Goal: Task Accomplishment & Management: Complete application form

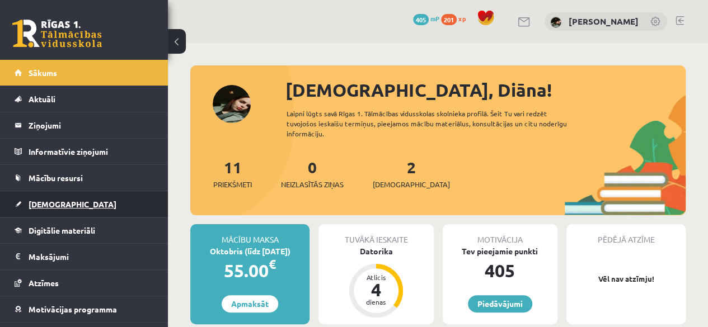
click at [114, 208] on link "[DEMOGRAPHIC_DATA]" at bounding box center [84, 204] width 139 height 26
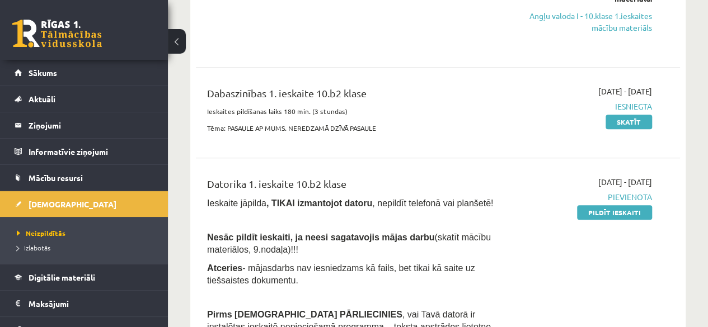
scroll to position [217, 0]
click at [594, 213] on link "Pildīt ieskaiti" at bounding box center [614, 213] width 75 height 15
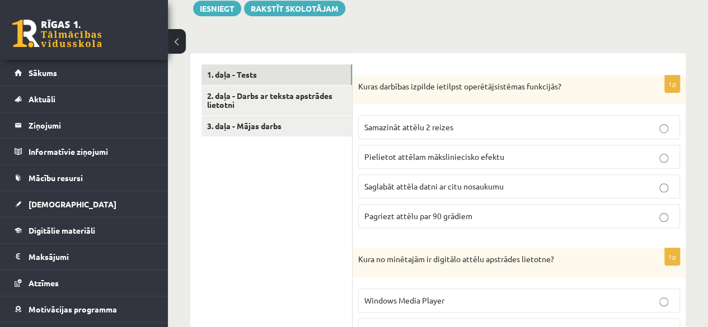
scroll to position [319, 0]
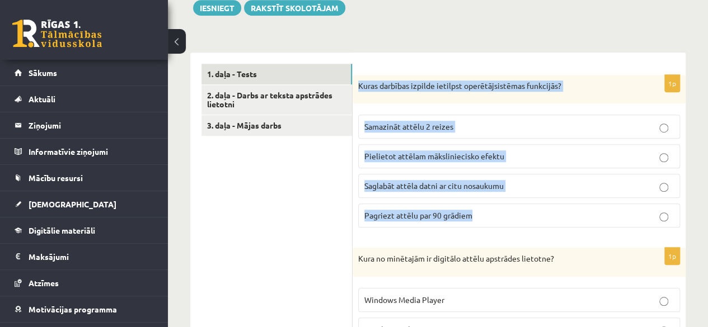
drag, startPoint x: 356, startPoint y: 83, endPoint x: 529, endPoint y: 206, distance: 211.9
click at [529, 206] on div "1p Kuras darbības izpilde ietilpst operētājsistēmas funkcijās? Samazināt attēlu…" at bounding box center [518, 156] width 333 height 162
copy div "Kuras darbības izpilde ietilpst operētājsistēmas funkcijās? Samazināt attēlu 2 …"
click at [509, 183] on p "Saglabāt attēla datni ar citu nosaukumu" at bounding box center [518, 186] width 309 height 12
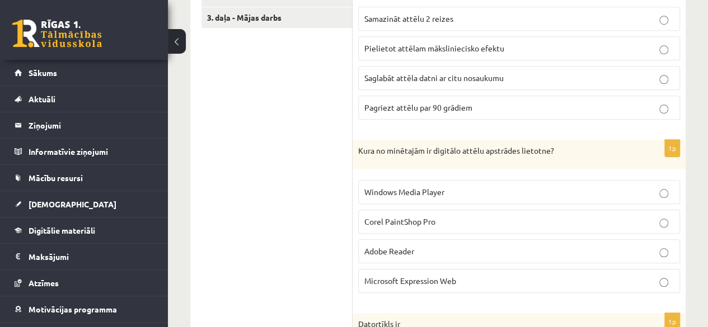
scroll to position [437, 0]
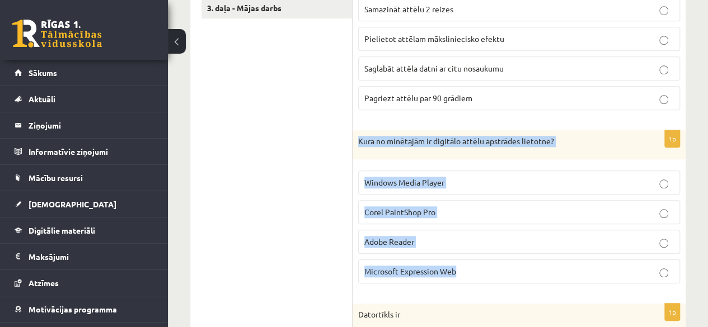
drag, startPoint x: 357, startPoint y: 142, endPoint x: 489, endPoint y: 263, distance: 179.4
click at [489, 263] on div "1p Kura no minētajām ir digitālo attēlu apstrādes lietotne? Windows Media Playe…" at bounding box center [518, 211] width 333 height 162
copy div "Kura no minētajām ir digitālo attēlu apstrādes lietotne? Windows Media Player C…"
click at [404, 207] on span "Corel PaintShop Pro" at bounding box center [399, 212] width 71 height 10
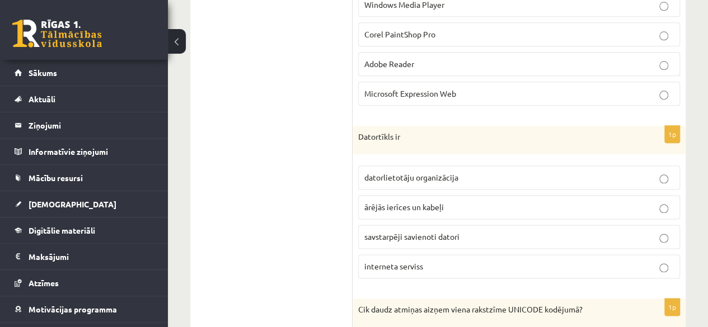
scroll to position [618, 0]
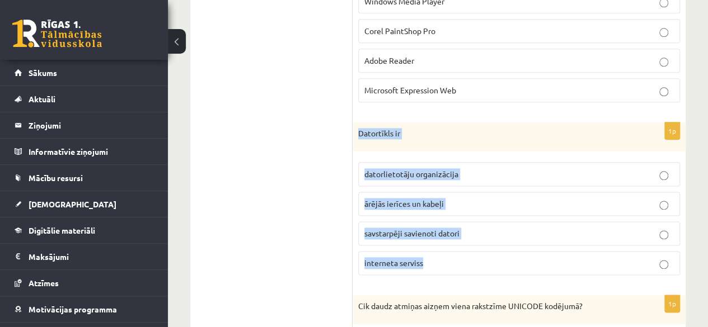
drag, startPoint x: 353, startPoint y: 129, endPoint x: 450, endPoint y: 254, distance: 158.3
click at [450, 254] on div "1p Datortīkls ir datorlietotāju organizācija ārējās ierīces un kabeļi savstarpē…" at bounding box center [518, 204] width 333 height 162
copy div "Datortīkls ir datorlietotāju organizācija ārējās ierīces un kabeļi savstarpēji …"
click at [474, 230] on p "savstarpēji savienoti datori" at bounding box center [518, 234] width 309 height 12
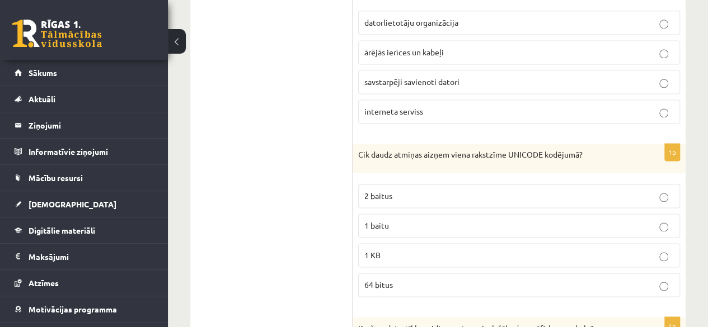
scroll to position [771, 0]
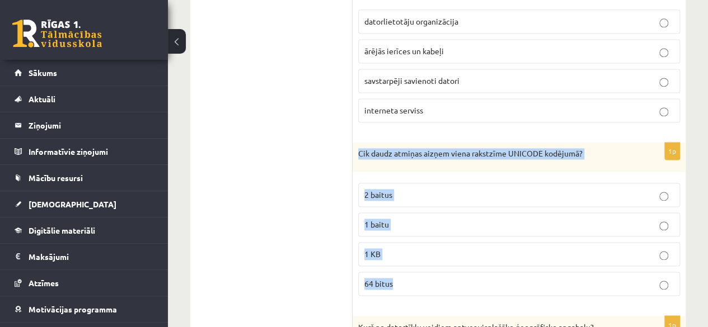
drag, startPoint x: 355, startPoint y: 148, endPoint x: 467, endPoint y: 276, distance: 169.7
click at [467, 276] on div "1p Cik daudz atmiņas aizņem viena rakstzīme UNICODE kodējumā? 2 baitus 1 baitu …" at bounding box center [518, 224] width 333 height 162
copy div "Cik daudz atmiņas aizņem viena rakstzīme UNICODE kodējumā? 2 baitus 1 baitu 1 K…"
click at [406, 189] on p "2 baitus" at bounding box center [518, 195] width 309 height 12
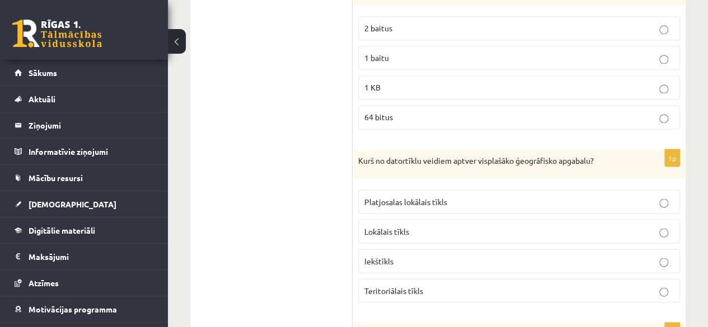
scroll to position [942, 0]
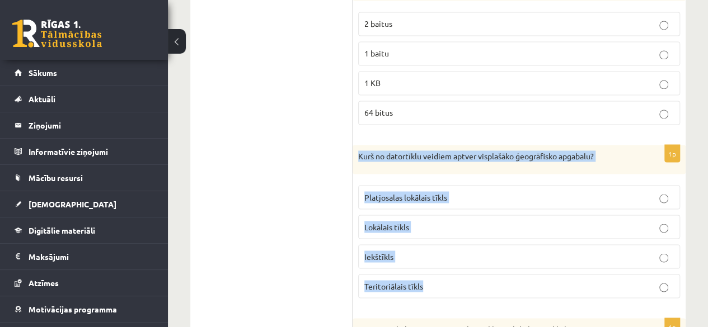
drag, startPoint x: 355, startPoint y: 152, endPoint x: 573, endPoint y: 270, distance: 248.3
click at [573, 270] on div "1p Kurš no datortīklu veidiem aptver visplašāko ģeogrāfisko apgabalu? Platjosal…" at bounding box center [518, 226] width 333 height 162
copy div "Kurš no datortīklu veidiem aptver visplašāko ģeogrāfisko apgabalu? Platjosalas …"
click at [422, 281] on span "Teritoriālais tīkls" at bounding box center [393, 286] width 59 height 10
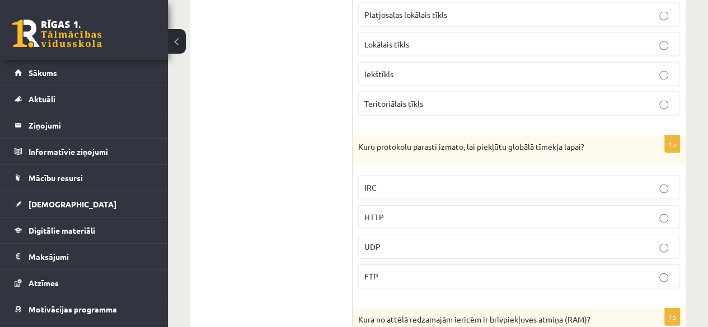
scroll to position [1128, 0]
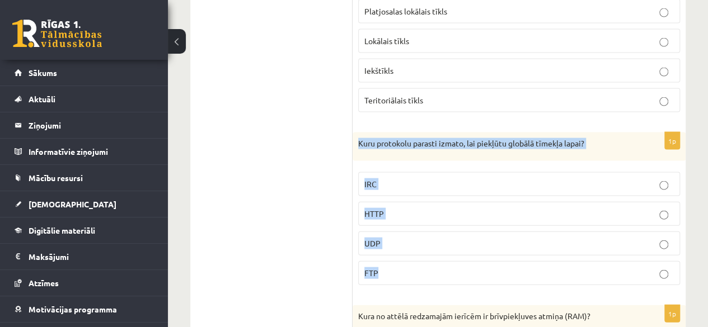
drag, startPoint x: 358, startPoint y: 134, endPoint x: 521, endPoint y: 264, distance: 208.2
click at [521, 264] on div "1p Kuru protokolu parasti izmato, lai piekļūtu globālā tīmekļa lapai? IRC HTTP …" at bounding box center [518, 214] width 333 height 162
copy div "Kuru protokolu parasti izmato, lai piekļūtu globālā tīmekļa lapai? IRC HTTP UDP…"
click at [453, 208] on p "HTTP" at bounding box center [518, 214] width 309 height 12
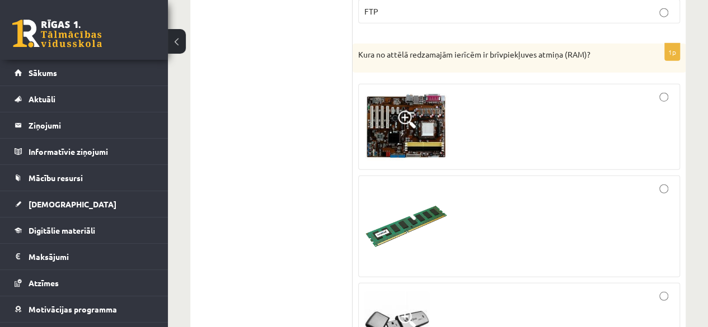
scroll to position [1390, 0]
click at [428, 117] on img at bounding box center [406, 126] width 84 height 68
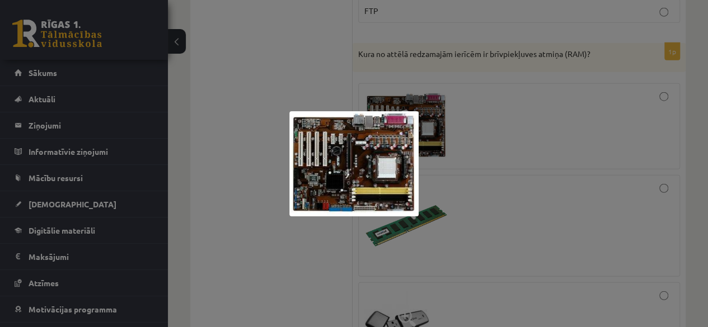
click at [501, 129] on div at bounding box center [354, 163] width 708 height 327
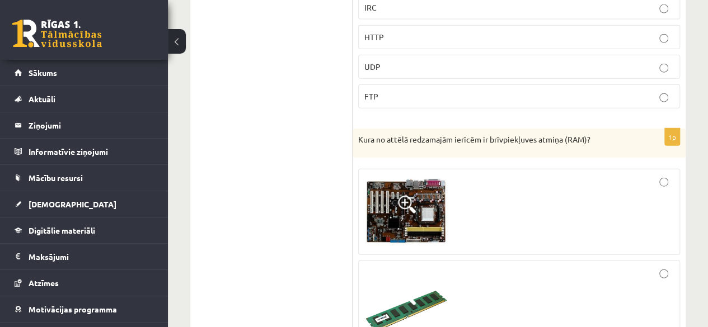
scroll to position [1304, 0]
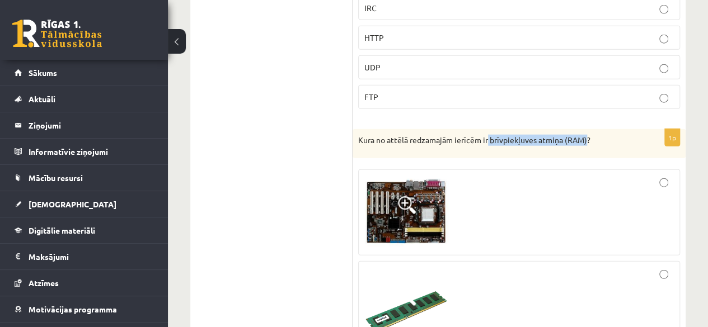
drag, startPoint x: 489, startPoint y: 126, endPoint x: 590, endPoint y: 127, distance: 100.7
click at [590, 135] on p "Kura no attēlā redzamajām ierīcēm ir brīvpiekļuves atmiņa (RAM)?" at bounding box center [491, 140] width 266 height 11
copy p "brīvpiekļuves atmiņa (RAM)?"
click at [475, 281] on div at bounding box center [518, 312] width 309 height 90
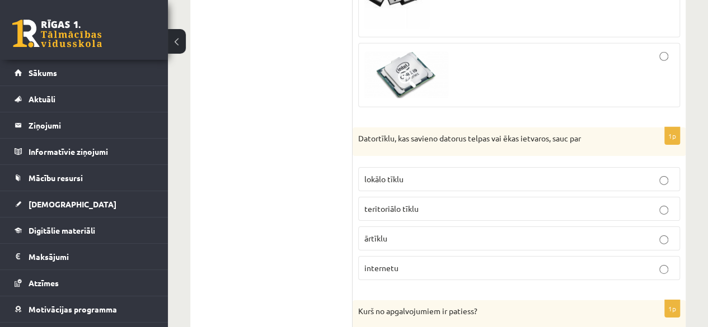
scroll to position [1719, 0]
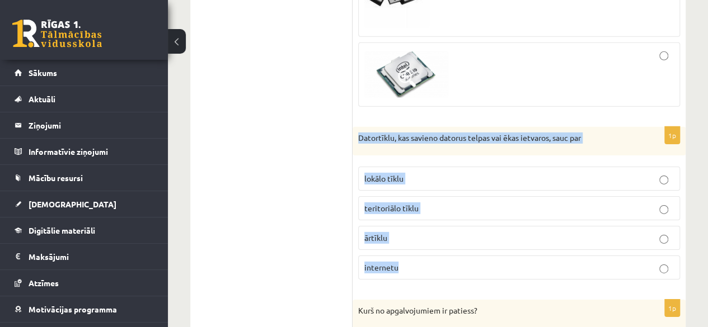
drag, startPoint x: 359, startPoint y: 128, endPoint x: 503, endPoint y: 247, distance: 186.4
click at [503, 247] on div "1p Datortīklu, kas savieno datorus telpas vai ēkas ietvaros, sauc par lokālo tī…" at bounding box center [518, 208] width 333 height 162
copy div "Datortīklu, kas savieno datorus telpas vai ēkas ietvaros, sauc par lokālo tīklu…"
click at [408, 173] on p "lokālo tīklu" at bounding box center [518, 179] width 309 height 12
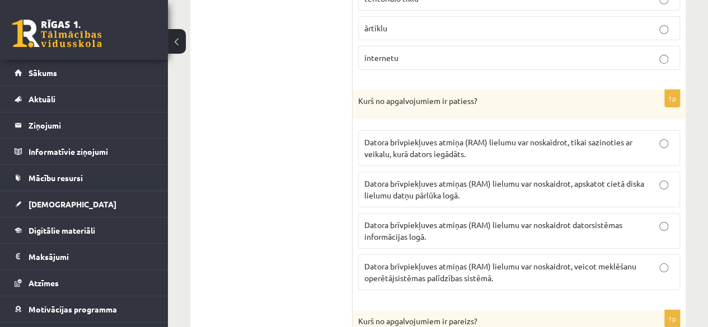
scroll to position [1929, 0]
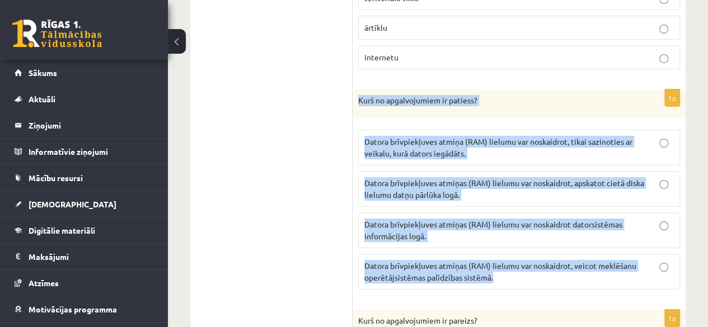
drag, startPoint x: 354, startPoint y: 90, endPoint x: 531, endPoint y: 267, distance: 250.4
click at [531, 267] on div "1p Kurš no apgalvojumiem ir patiess? Datora brīvpiekļuves atmiņa (RAM) lielumu …" at bounding box center [518, 194] width 333 height 209
copy div "Kurš no apgalvojumiem ir patiess? Datora brīvpiekļuves atmiņa (RAM) lielumu var…"
click at [463, 219] on span "Datora brīvpiekļuves atmiņas (RAM) lielumu var noskaidrot datorsistēmas informā…" at bounding box center [493, 230] width 258 height 22
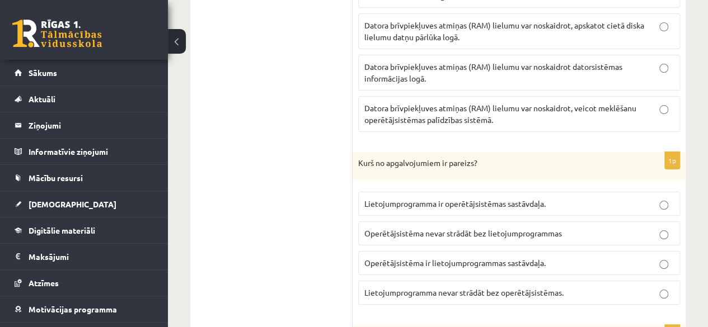
scroll to position [2087, 0]
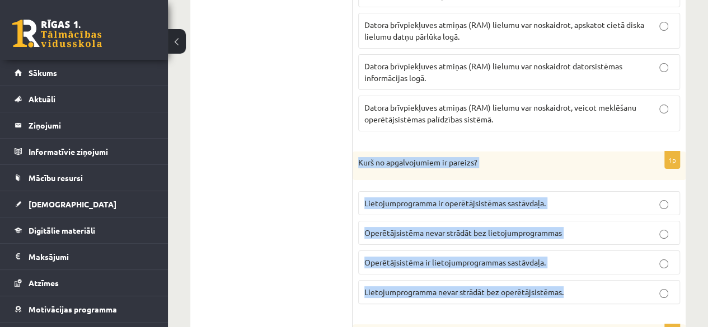
drag, startPoint x: 354, startPoint y: 146, endPoint x: 574, endPoint y: 279, distance: 257.5
click at [574, 279] on div "1p Kurš no apgalvojumiem ir pareizs? Lietojumprogramma ir operētājsistēmas sast…" at bounding box center [518, 233] width 333 height 162
copy div "Kurš no apgalvojumiem ir pareizs? Lietojumprogramma ir operētājsistēmas sastāvd…"
click at [553, 287] on span "Lietojumprogramma nevar strādāt bez operētājsistēmas." at bounding box center [463, 292] width 199 height 10
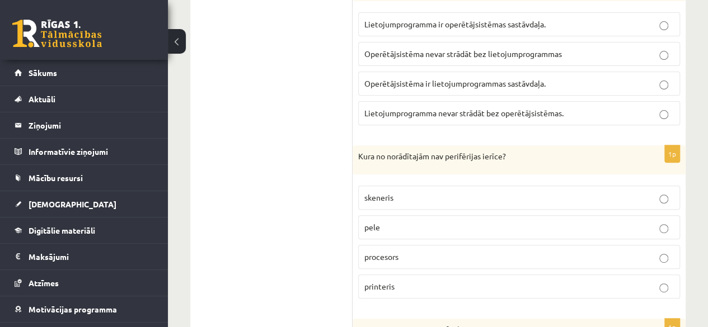
scroll to position [2267, 0]
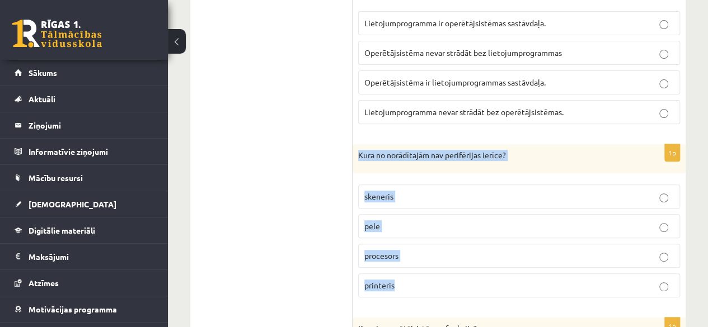
drag, startPoint x: 360, startPoint y: 140, endPoint x: 472, endPoint y: 264, distance: 167.2
click at [472, 264] on div "1p Kura no norādītajām nav perifērijas ierīce? skeneris pele procesors printeris" at bounding box center [518, 225] width 333 height 162
click at [439, 250] on p "procesors" at bounding box center [518, 256] width 309 height 12
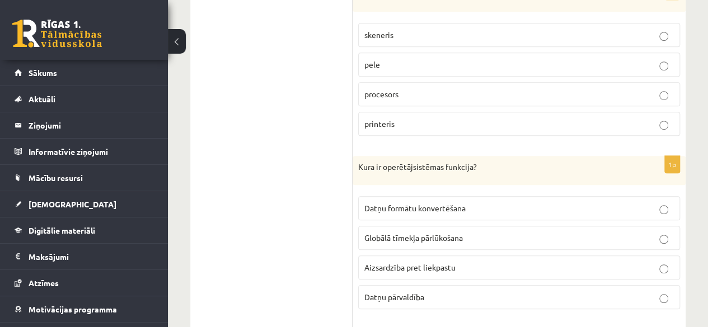
scroll to position [2448, 0]
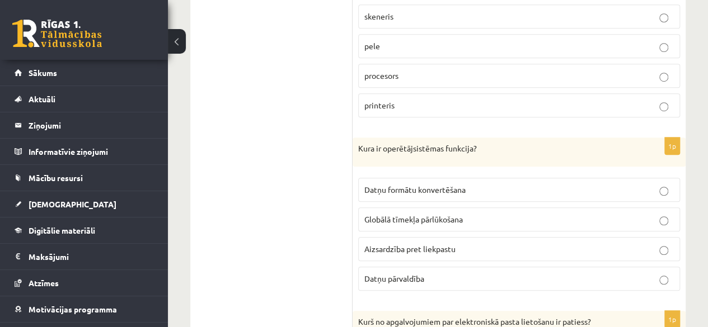
drag, startPoint x: 351, startPoint y: 128, endPoint x: 339, endPoint y: 130, distance: 12.5
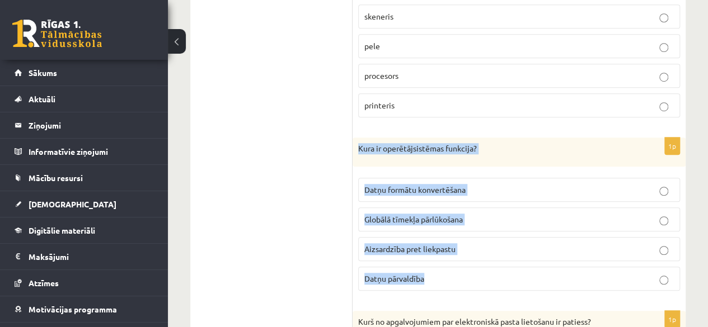
drag, startPoint x: 357, startPoint y: 132, endPoint x: 434, endPoint y: 262, distance: 151.0
click at [434, 262] on div "1p Kura ir operētājsistēmas funkcija? Datņu formātu konvertēšana Globālā tīmekļ…" at bounding box center [518, 219] width 333 height 162
click at [440, 273] on p "Datņu pārvaldība" at bounding box center [518, 279] width 309 height 12
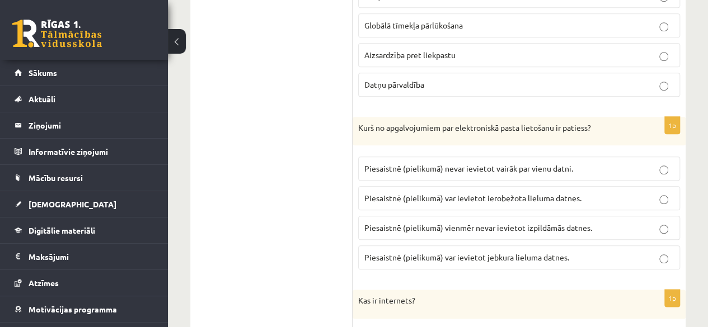
scroll to position [2643, 0]
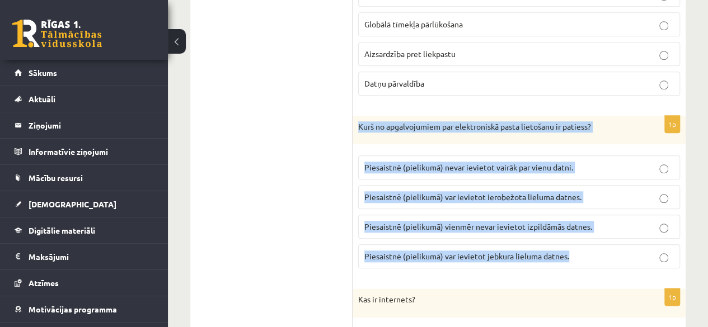
drag, startPoint x: 356, startPoint y: 109, endPoint x: 581, endPoint y: 238, distance: 259.9
click at [581, 238] on div "1p Kurš no apgalvojumiem par elektroniskā pasta lietošanu ir patiess? [GEOGRAPH…" at bounding box center [518, 197] width 333 height 162
click at [491, 191] on p "Piesaistnē (pielikumā) var ievietot ierobežota lieluma datnes." at bounding box center [518, 197] width 309 height 12
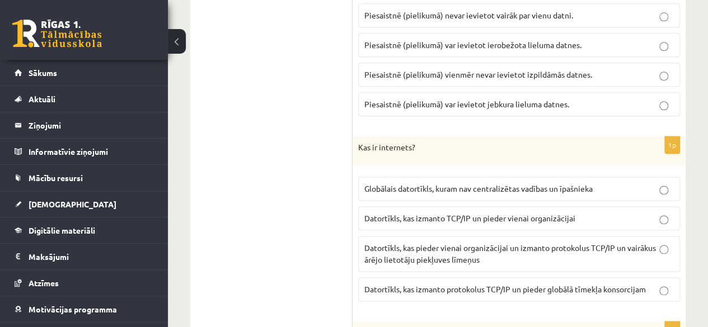
scroll to position [2796, 0]
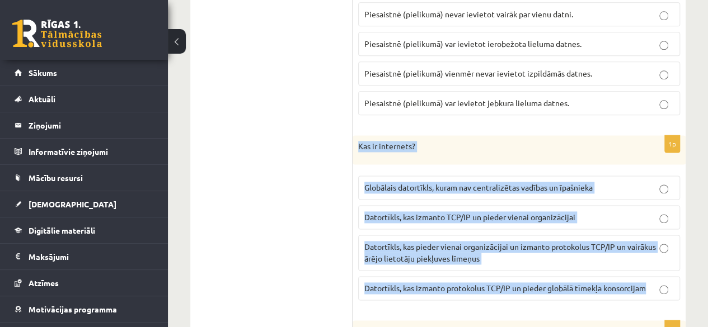
drag, startPoint x: 357, startPoint y: 126, endPoint x: 649, endPoint y: 266, distance: 324.0
click at [649, 266] on div "1p Kas ir internets? Globālais datortīkls, kuram nav centralizētas vadības un ī…" at bounding box center [518, 222] width 333 height 174
click at [554, 182] on p "Globālais datortīkls, kuram nav centralizētas vadības un īpašnieka" at bounding box center [518, 188] width 309 height 12
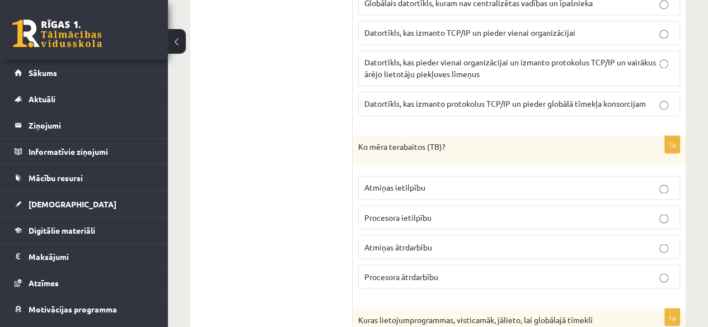
scroll to position [2981, 0]
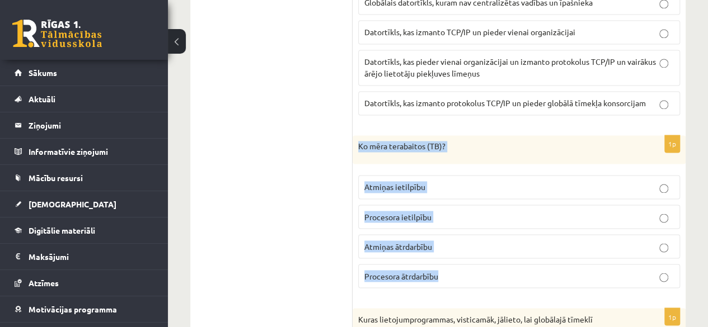
drag, startPoint x: 357, startPoint y: 121, endPoint x: 512, endPoint y: 248, distance: 200.4
click at [512, 248] on div "1p Ko mēra terabaitos (TB)? Atmiņas ietilpību Procesora ietilpību Atmiņas ātrda…" at bounding box center [518, 216] width 333 height 162
click at [445, 181] on p "Atmiņas ietilpību" at bounding box center [518, 187] width 309 height 12
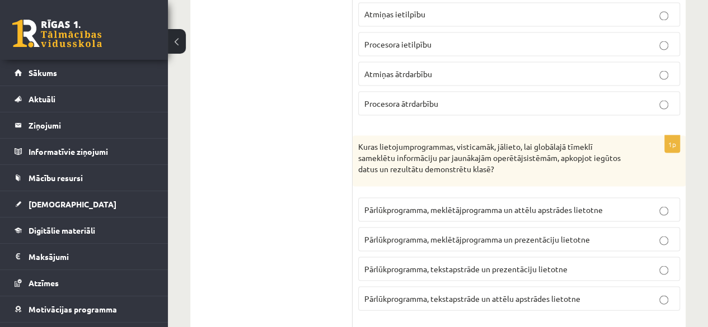
scroll to position [3155, 0]
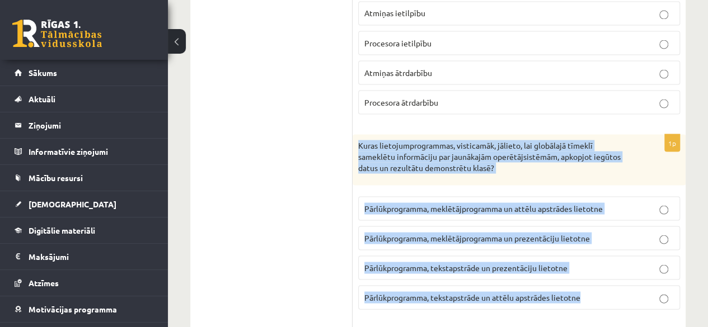
drag, startPoint x: 357, startPoint y: 121, endPoint x: 621, endPoint y: 278, distance: 306.5
click at [621, 278] on div "1p Kuras lietojumprogrammas, visticamāk, jālieto, lai globālajā tīmeklī sameklē…" at bounding box center [518, 226] width 333 height 184
click at [466, 233] on span "Pārlūkprogramma, meklētājprogramma un prezentāciju lietotne" at bounding box center [476, 238] width 225 height 10
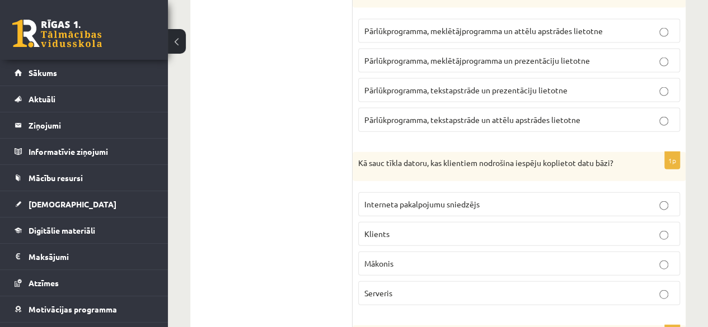
scroll to position [3335, 0]
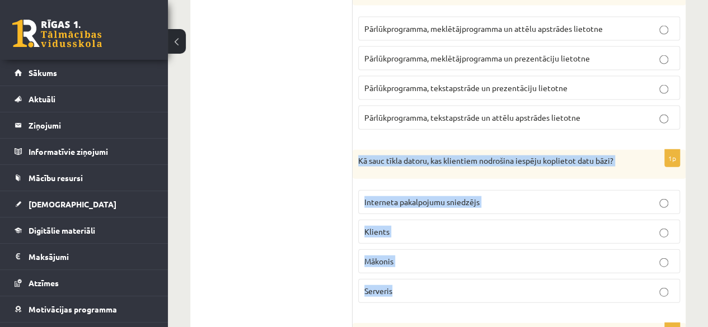
drag, startPoint x: 354, startPoint y: 133, endPoint x: 523, endPoint y: 262, distance: 213.0
click at [523, 262] on div "1p Kā sauc tīkla datoru, kas klientiem nodrošina iespēju koplietot datu bāzi? I…" at bounding box center [518, 231] width 333 height 162
click at [405, 285] on p "Serveris" at bounding box center [518, 291] width 309 height 12
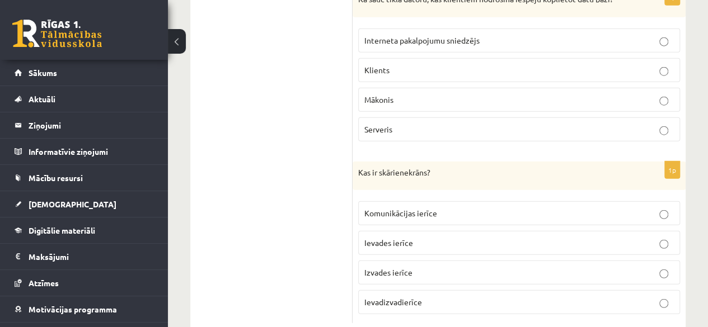
scroll to position [3497, 0]
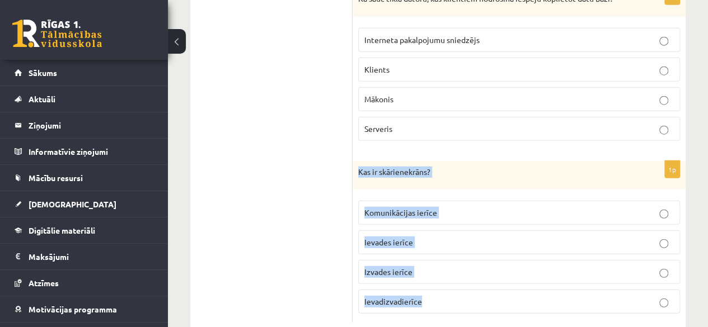
drag, startPoint x: 355, startPoint y: 147, endPoint x: 439, endPoint y: 274, distance: 152.5
click at [439, 274] on div "1p Kas ir skārienekrāns? Komunikācijas ierīce Ievades ierīce Izvades ierīce Iev…" at bounding box center [518, 242] width 333 height 162
click at [435, 296] on p "Ievadizvadierīce" at bounding box center [518, 302] width 309 height 12
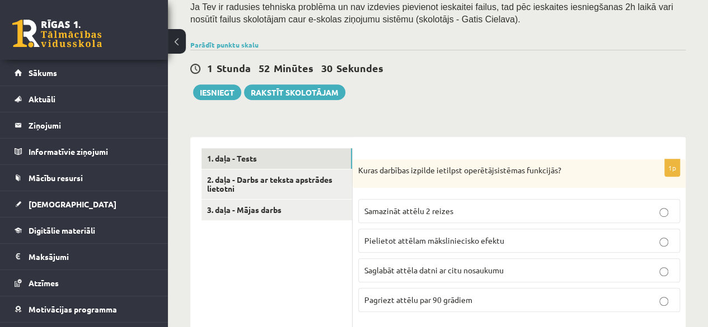
scroll to position [236, 0]
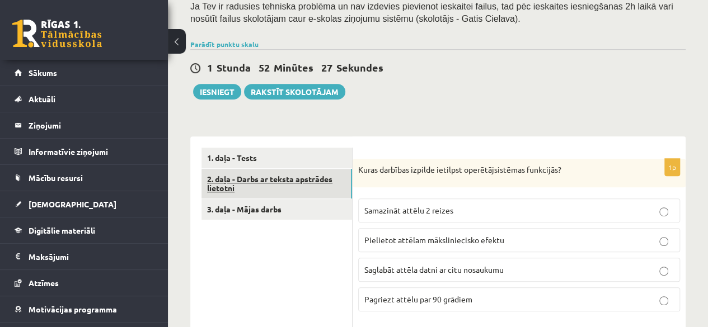
click at [321, 185] on link "2. daļa - Darbs ar teksta apstrādes lietotni" at bounding box center [276, 184] width 150 height 30
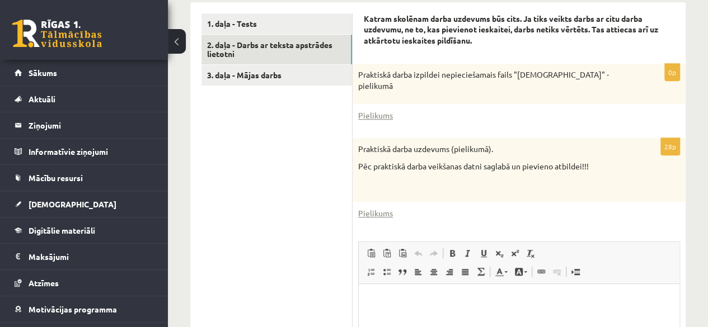
scroll to position [363, 0]
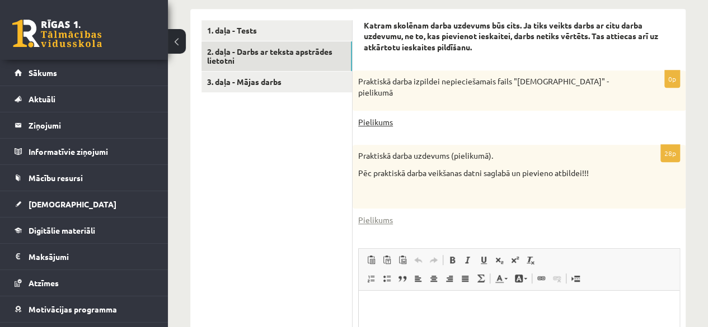
click at [382, 124] on link "Pielikums" at bounding box center [375, 122] width 35 height 12
click at [373, 126] on link "Pielikums" at bounding box center [375, 122] width 35 height 12
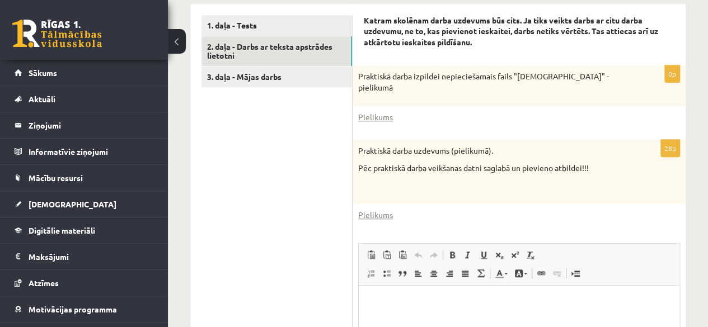
scroll to position [367, 0]
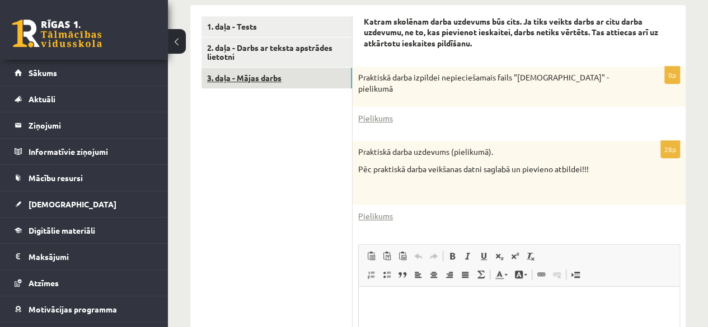
click at [289, 79] on link "3. daļa - Mājas darbs" at bounding box center [276, 78] width 150 height 21
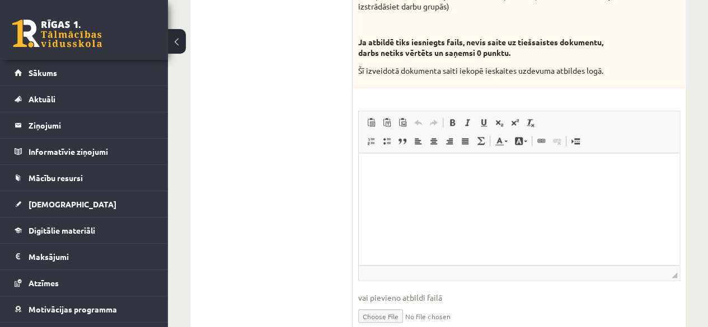
scroll to position [752, 0]
drag, startPoint x: 462, startPoint y: 176, endPoint x: 406, endPoint y: 214, distance: 67.3
click at [406, 186] on html at bounding box center [519, 169] width 321 height 34
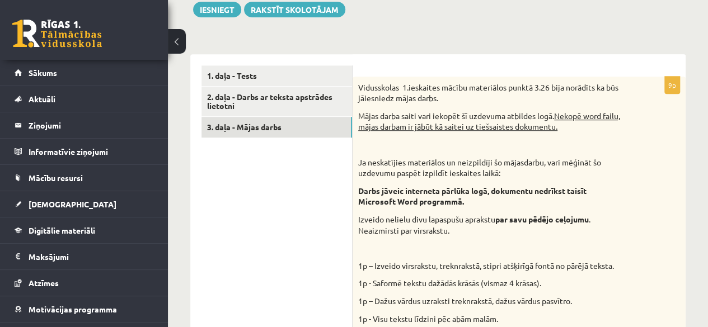
scroll to position [314, 0]
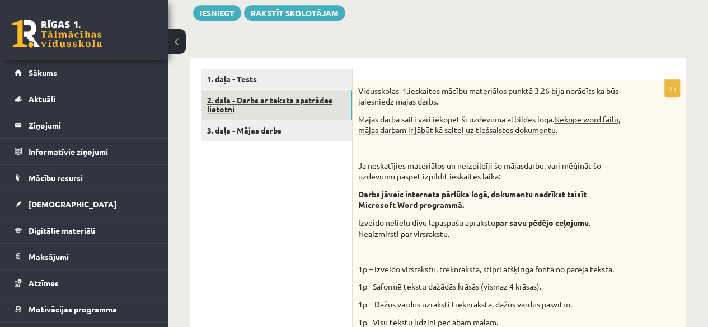
click at [302, 106] on link "2. daļa - Darbs ar teksta apstrādes lietotni" at bounding box center [276, 105] width 150 height 30
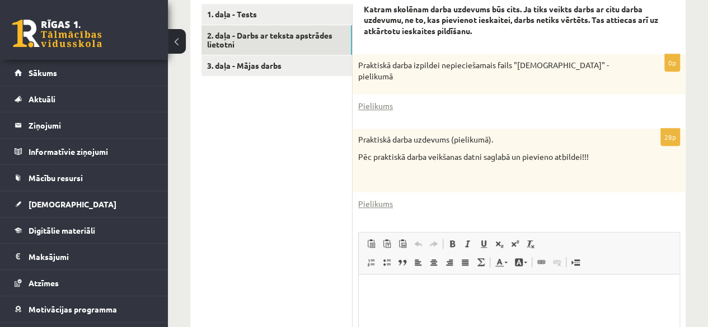
scroll to position [384, 0]
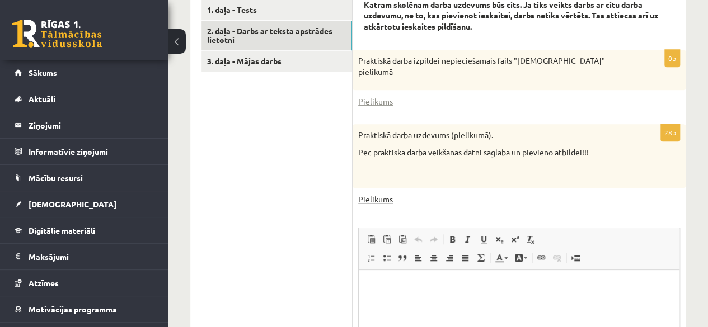
click at [386, 203] on link "Pielikums" at bounding box center [375, 200] width 35 height 12
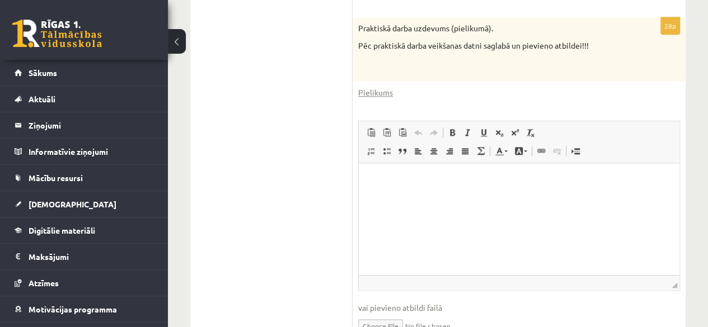
scroll to position [550, 0]
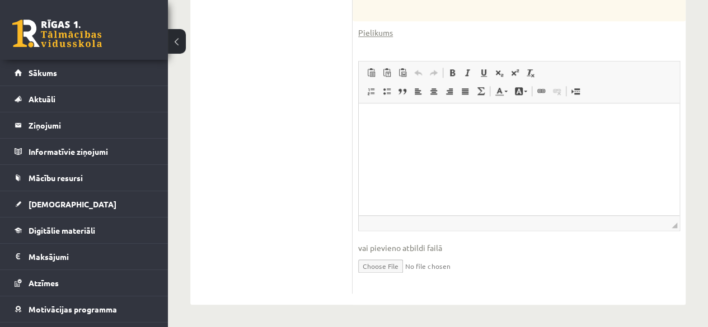
click at [398, 272] on input "file" at bounding box center [519, 265] width 322 height 23
click at [394, 270] on input "file" at bounding box center [519, 265] width 322 height 23
click at [368, 264] on input "file" at bounding box center [519, 265] width 322 height 23
type input "**********"
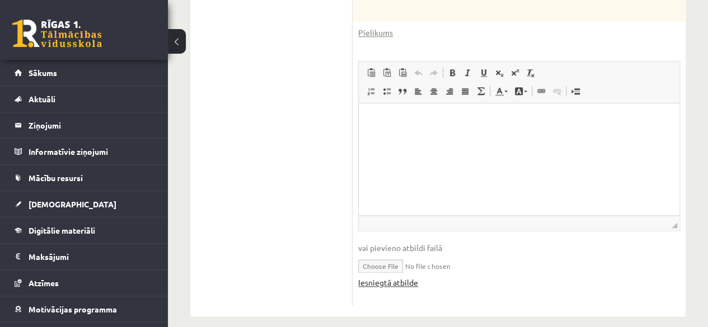
click at [392, 285] on link "Iesniegtā atbilde" at bounding box center [388, 283] width 60 height 12
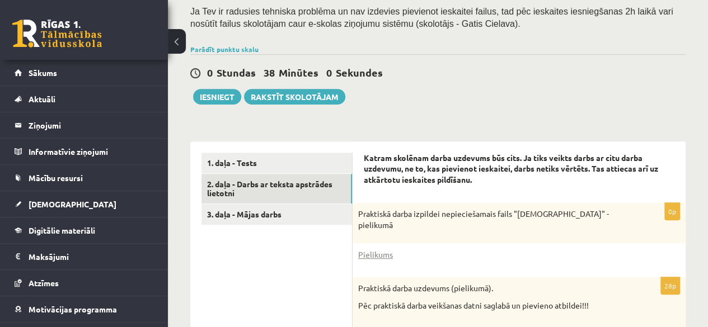
scroll to position [230, 0]
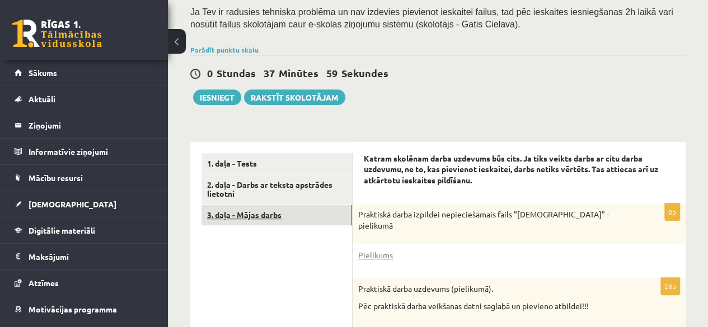
click at [275, 220] on link "3. daļa - Mājas darbs" at bounding box center [276, 215] width 150 height 21
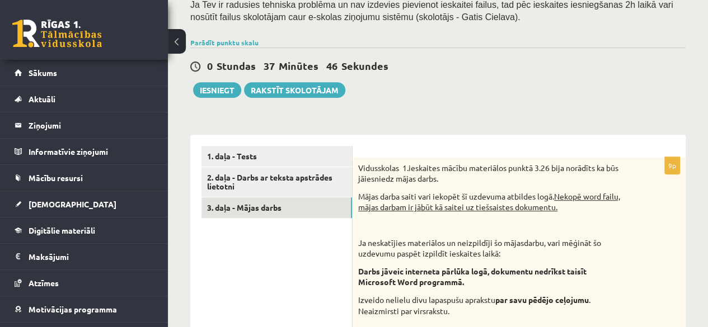
scroll to position [239, 0]
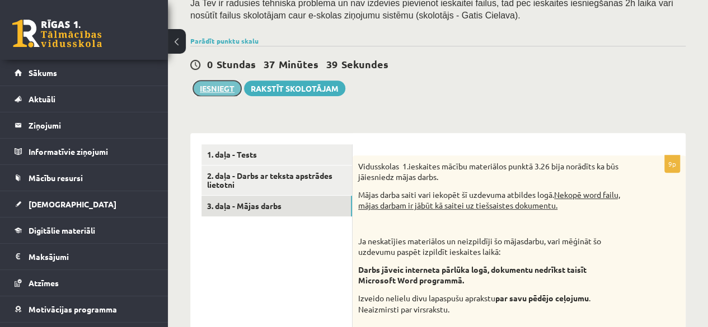
click at [203, 89] on button "Iesniegt" at bounding box center [217, 89] width 48 height 16
